Goal: Find contact information: Find contact information

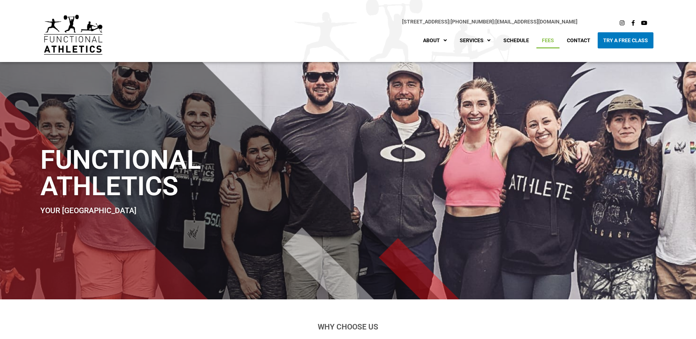
click at [544, 40] on link "Fees" at bounding box center [548, 40] width 23 height 16
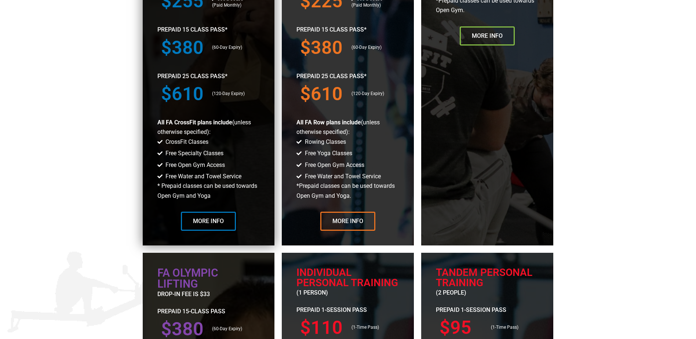
scroll to position [551, 0]
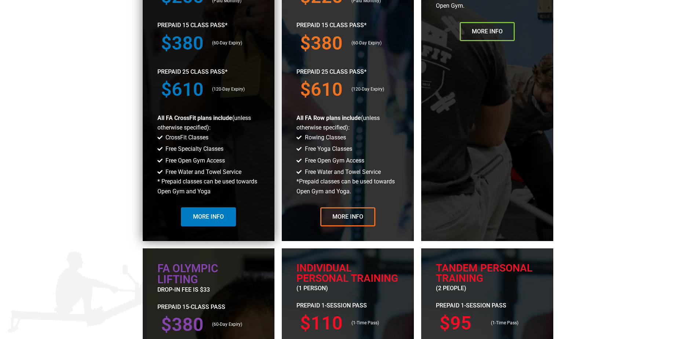
click at [229, 222] on link "More Info" at bounding box center [208, 216] width 55 height 19
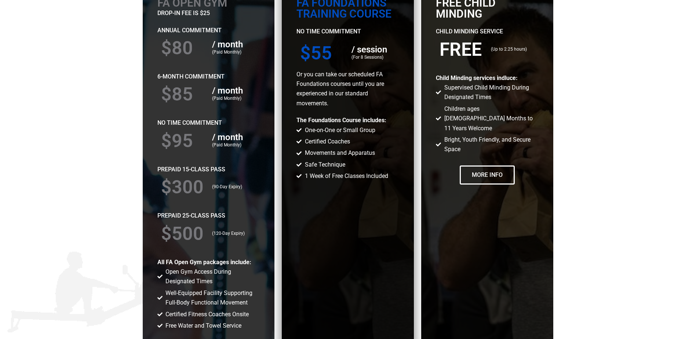
scroll to position [1248, 0]
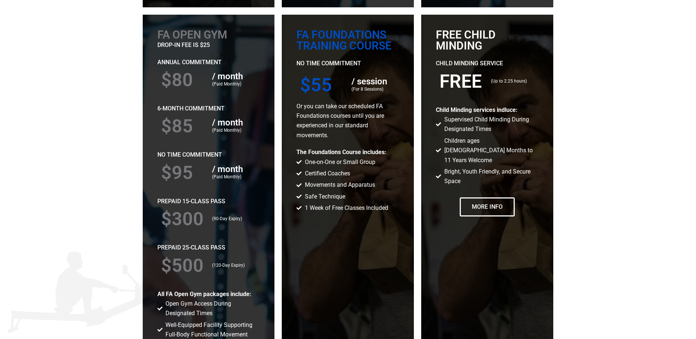
click at [120, 172] on section "FA Open Gym drop-in fee is $25 Annual Commitment $80 / month (Paid Monthly) 6-M…" at bounding box center [348, 213] width 696 height 404
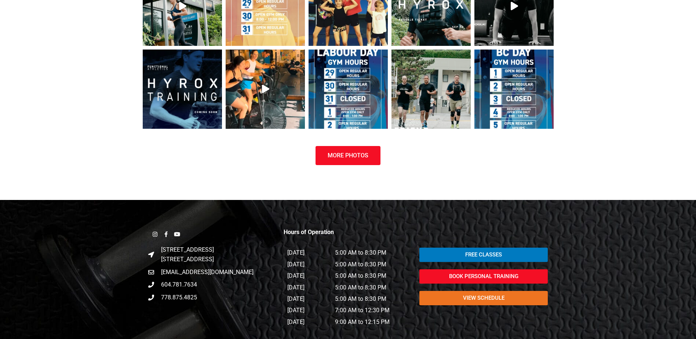
scroll to position [2111, 0]
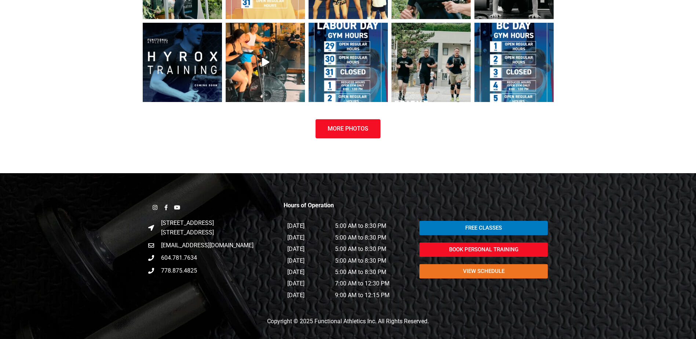
click at [239, 316] on div "Instagram Facebook-f Youtube [STREET_ADDRESS] [EMAIL_ADDRESS][DOMAIN_NAME] 604.…" at bounding box center [348, 262] width 418 height 141
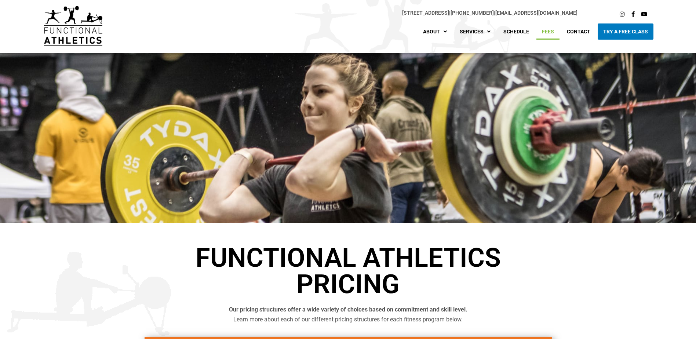
scroll to position [0, 0]
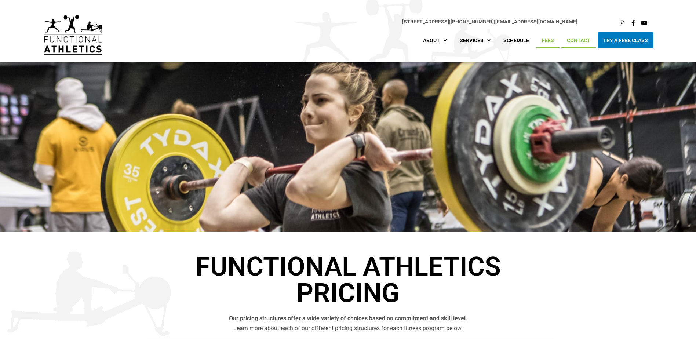
click at [578, 41] on link "Contact" at bounding box center [579, 40] width 35 height 16
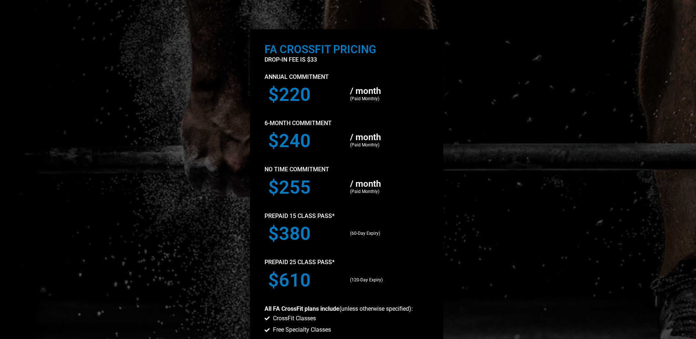
scroll to position [517, 0]
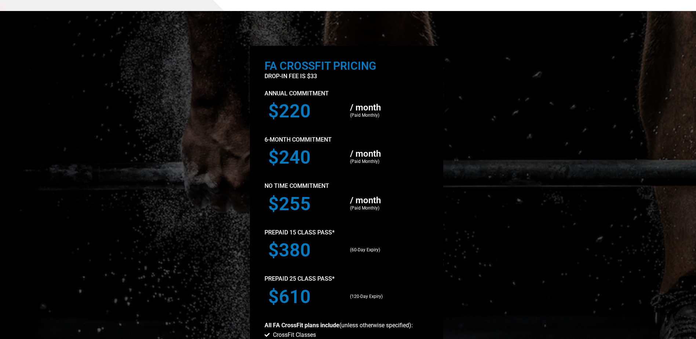
click at [363, 159] on p "(Paid Monthly)" at bounding box center [387, 161] width 75 height 7
click at [291, 110] on h3 "$220" at bounding box center [305, 111] width 75 height 18
click at [306, 152] on h3 "$240" at bounding box center [305, 157] width 75 height 18
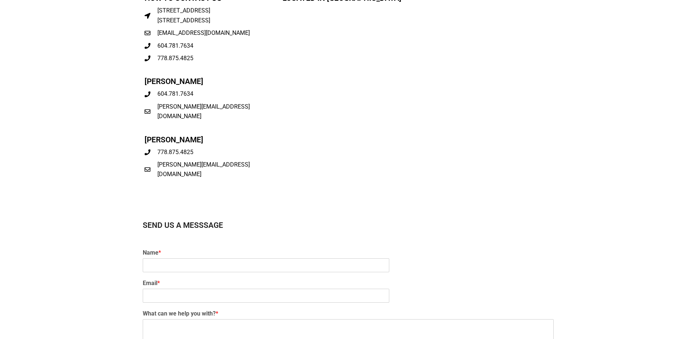
scroll to position [257, 0]
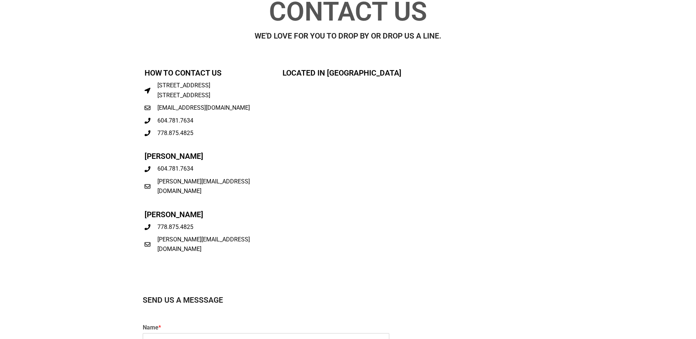
click at [88, 154] on section "How To Contact us 235 St. Georges Avenue North Vancouver, BC V7L 4T4 info@funct…" at bounding box center [348, 169] width 696 height 211
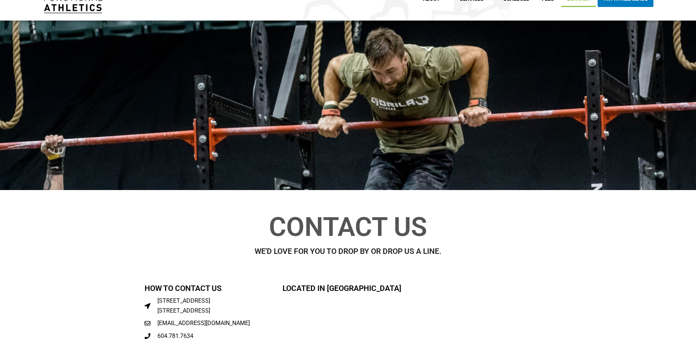
scroll to position [0, 0]
